Goal: Task Accomplishment & Management: Manage account settings

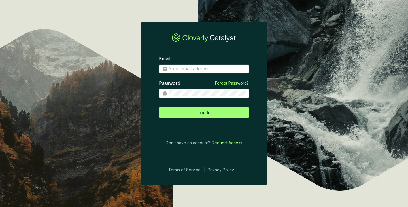
click at [211, 67] on input "Email" at bounding box center [207, 69] width 77 height 6
type input "[PERSON_NAME][EMAIL_ADDRESS][DOMAIN_NAME]"
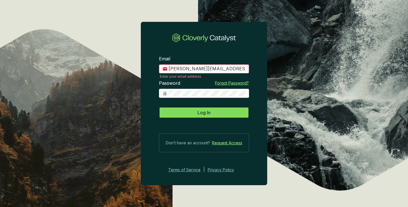
click at [208, 112] on span "Log In" at bounding box center [203, 112] width 13 height 7
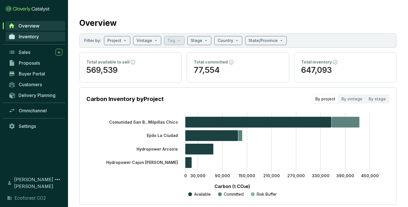
click at [32, 36] on span "Inventory" at bounding box center [29, 37] width 20 height 6
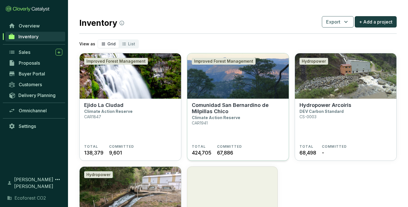
click at [229, 117] on p "Climate Action Reserve" at bounding box center [216, 117] width 48 height 5
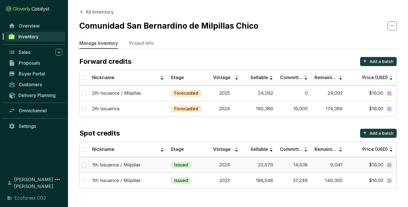
click at [340, 166] on td "9,041" at bounding box center [328, 165] width 35 height 16
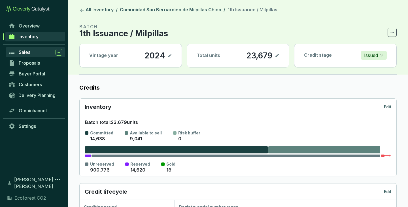
click at [24, 54] on span "Sales" at bounding box center [25, 52] width 12 height 6
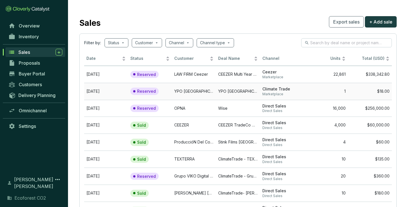
click at [256, 88] on td "YPO MEXICO CHAPTER: PRESIDENTS´ RETREAT 2025" at bounding box center [238, 91] width 44 height 17
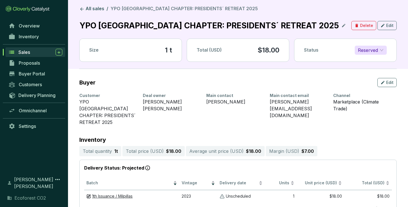
click at [381, 52] on span "Reserved" at bounding box center [371, 50] width 26 height 9
click at [360, 63] on p "Sold" at bounding box center [364, 61] width 10 height 6
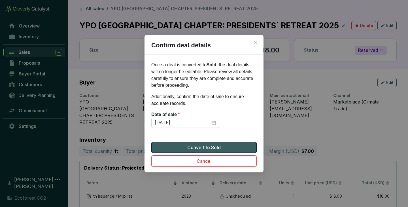
click at [210, 144] on span "Convert to Sold" at bounding box center [203, 147] width 33 height 7
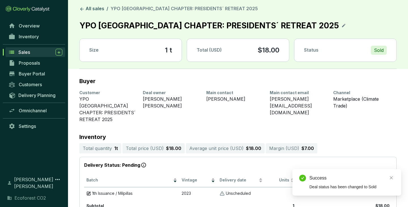
click at [89, 13] on section "All sales / YPO MEXICO CHAPTER: PRESIDENTS´ RETREAT 2025 YPO MEXICO CHAPTER: PR…" at bounding box center [237, 37] width 317 height 63
click at [90, 8] on link "All sales" at bounding box center [91, 9] width 27 height 7
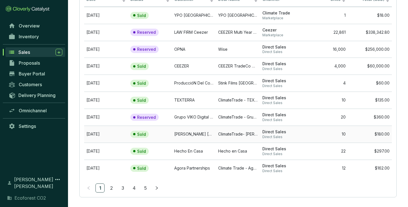
scroll to position [63, 0]
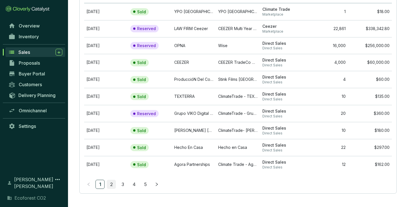
click at [109, 183] on link "2" at bounding box center [111, 184] width 9 height 9
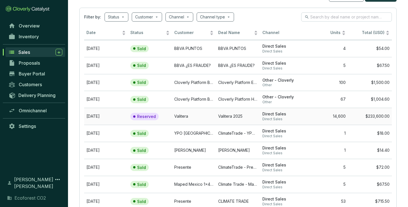
scroll to position [27, 0]
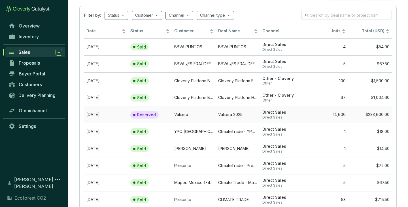
click at [273, 114] on span "Direct Sales" at bounding box center [281, 112] width 39 height 5
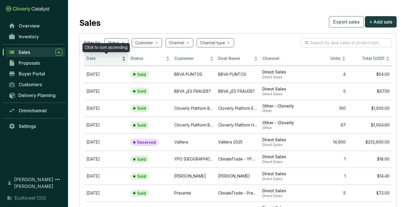
click at [122, 59] on div "Date" at bounding box center [105, 58] width 39 height 7
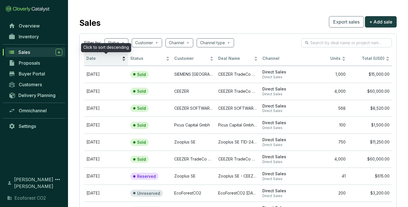
click at [122, 59] on div "Date" at bounding box center [105, 58] width 39 height 7
